Goal: Check status: Check status

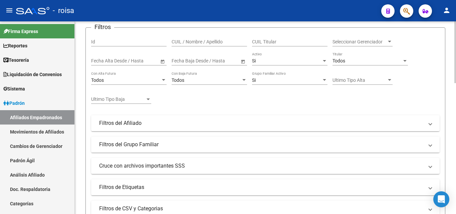
scroll to position [134, 0]
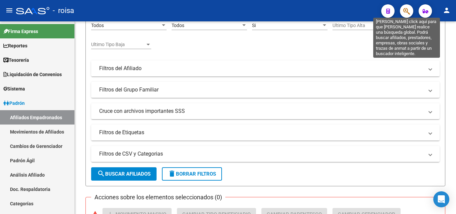
click at [407, 11] on icon "button" at bounding box center [407, 11] width 7 height 8
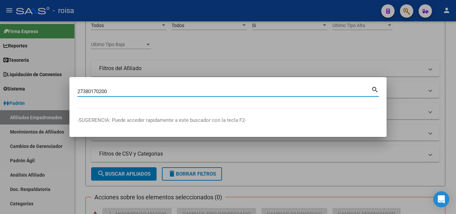
type input "27380170200"
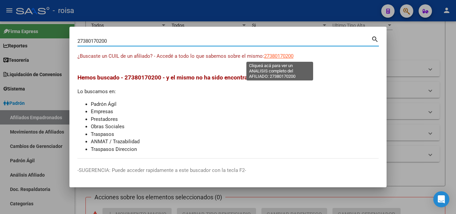
click at [283, 57] on span "27380170200" at bounding box center [278, 56] width 29 height 6
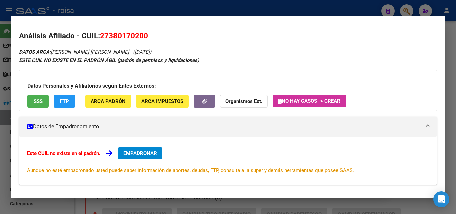
click at [40, 92] on div "Datos Personales y Afiliatorios según Entes Externos: SSS FTP ARCA Padrón ARCA …" at bounding box center [228, 90] width 418 height 41
click at [43, 104] on button "SSS" at bounding box center [37, 101] width 21 height 12
